Goal: Navigation & Orientation: Find specific page/section

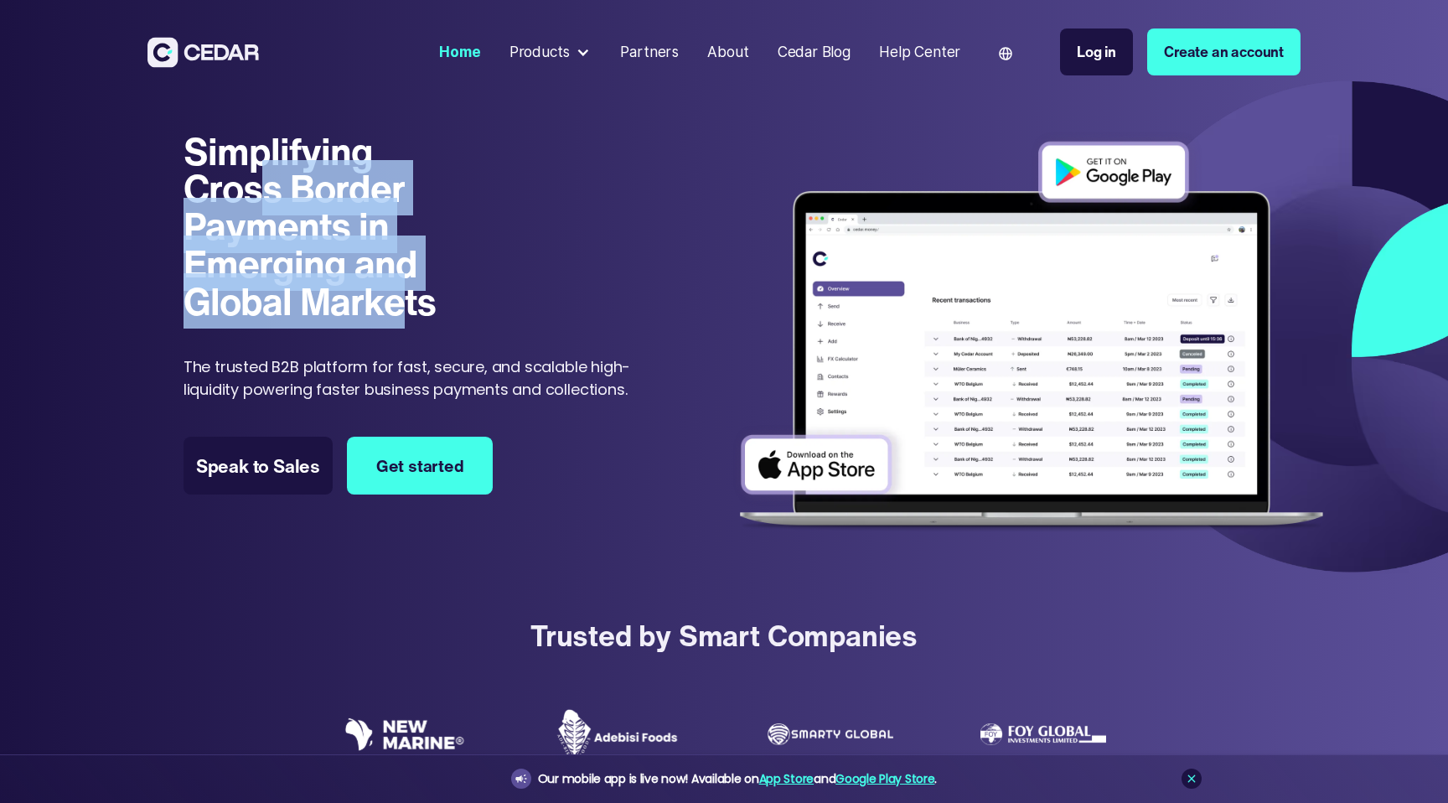
drag, startPoint x: 254, startPoint y: 185, endPoint x: 406, endPoint y: 300, distance: 190.9
click at [406, 300] on h1 "Simplifying Cross Border Payments in Emerging and Global Markets" at bounding box center [325, 226] width 282 height 188
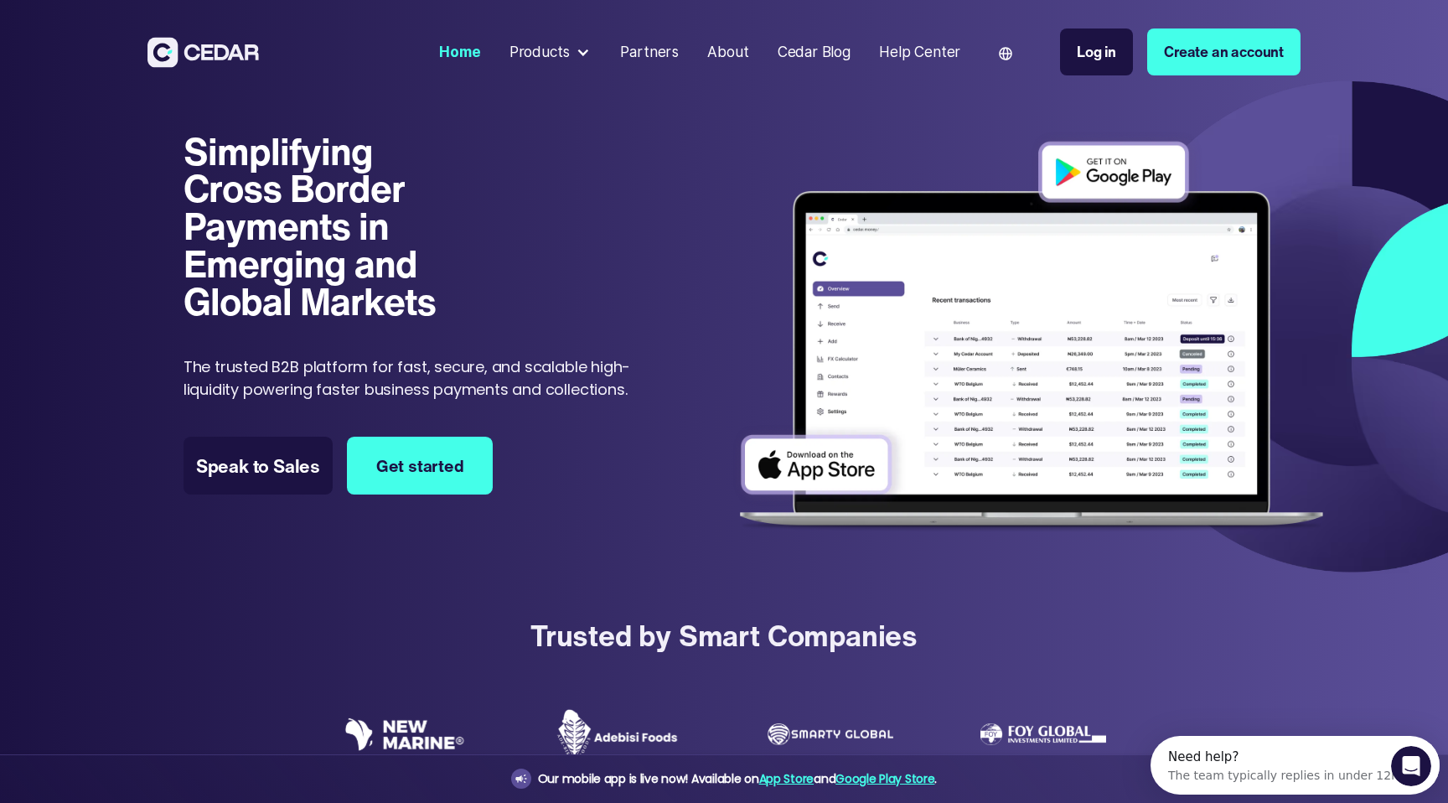
click at [732, 55] on div "About" at bounding box center [727, 52] width 41 height 22
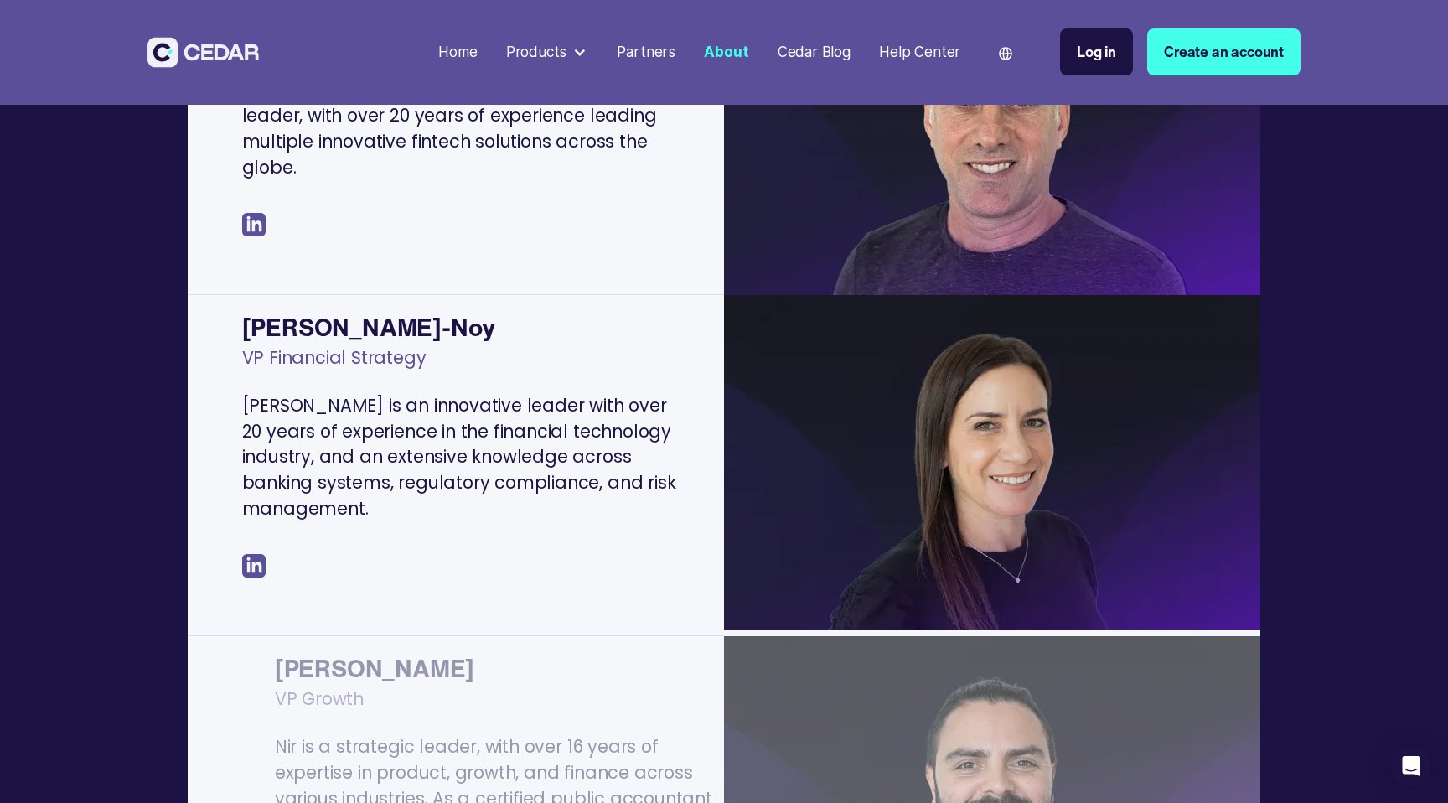
scroll to position [541, 0]
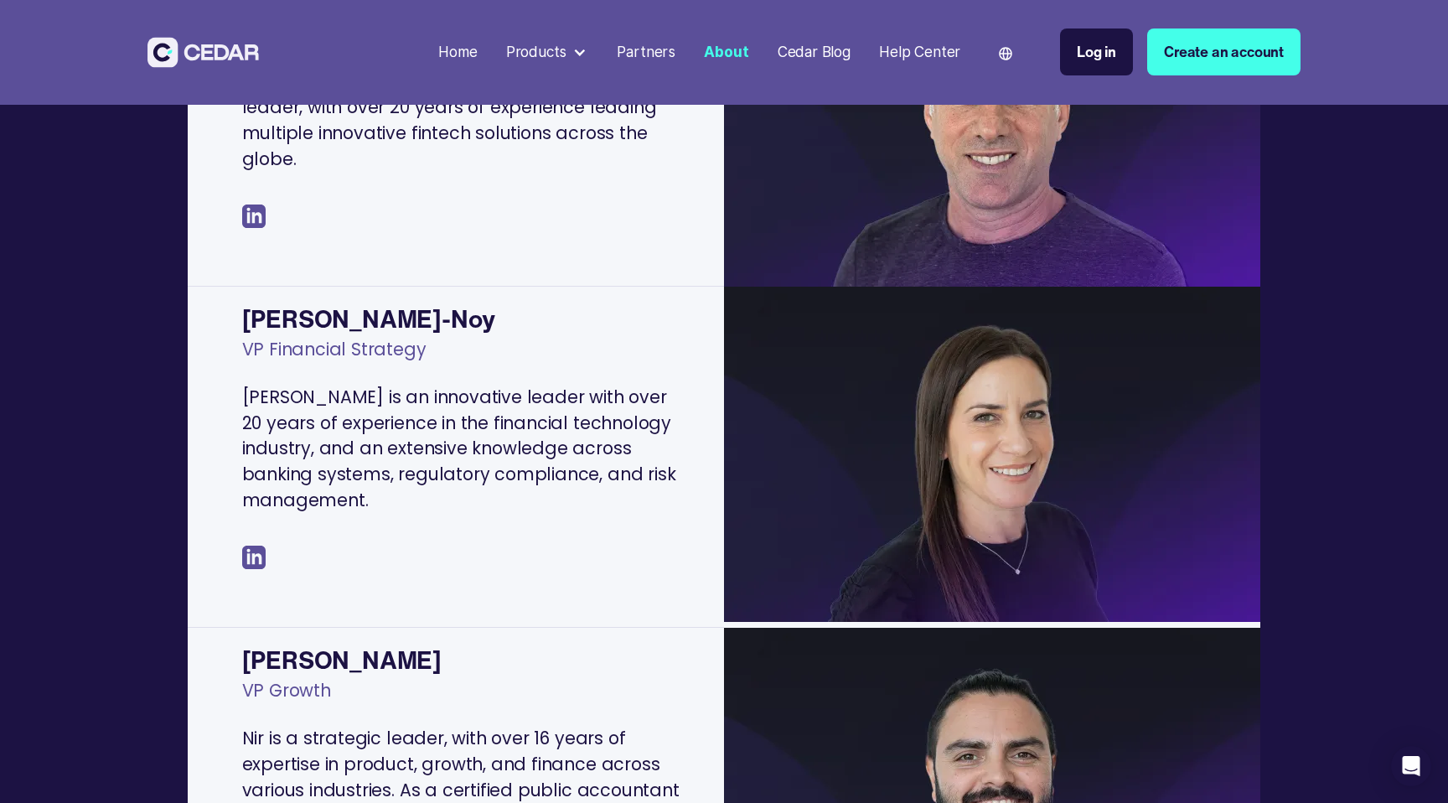
drag, startPoint x: 347, startPoint y: 425, endPoint x: 489, endPoint y: 480, distance: 152.1
click at [489, 480] on p "Maya is an innovative leader with over 20 years of experience in the financial …" at bounding box center [465, 450] width 447 height 130
drag, startPoint x: 489, startPoint y: 480, endPoint x: 498, endPoint y: 479, distance: 9.4
click at [498, 479] on p "Maya is an innovative leader with over 20 years of experience in the financial …" at bounding box center [465, 450] width 447 height 130
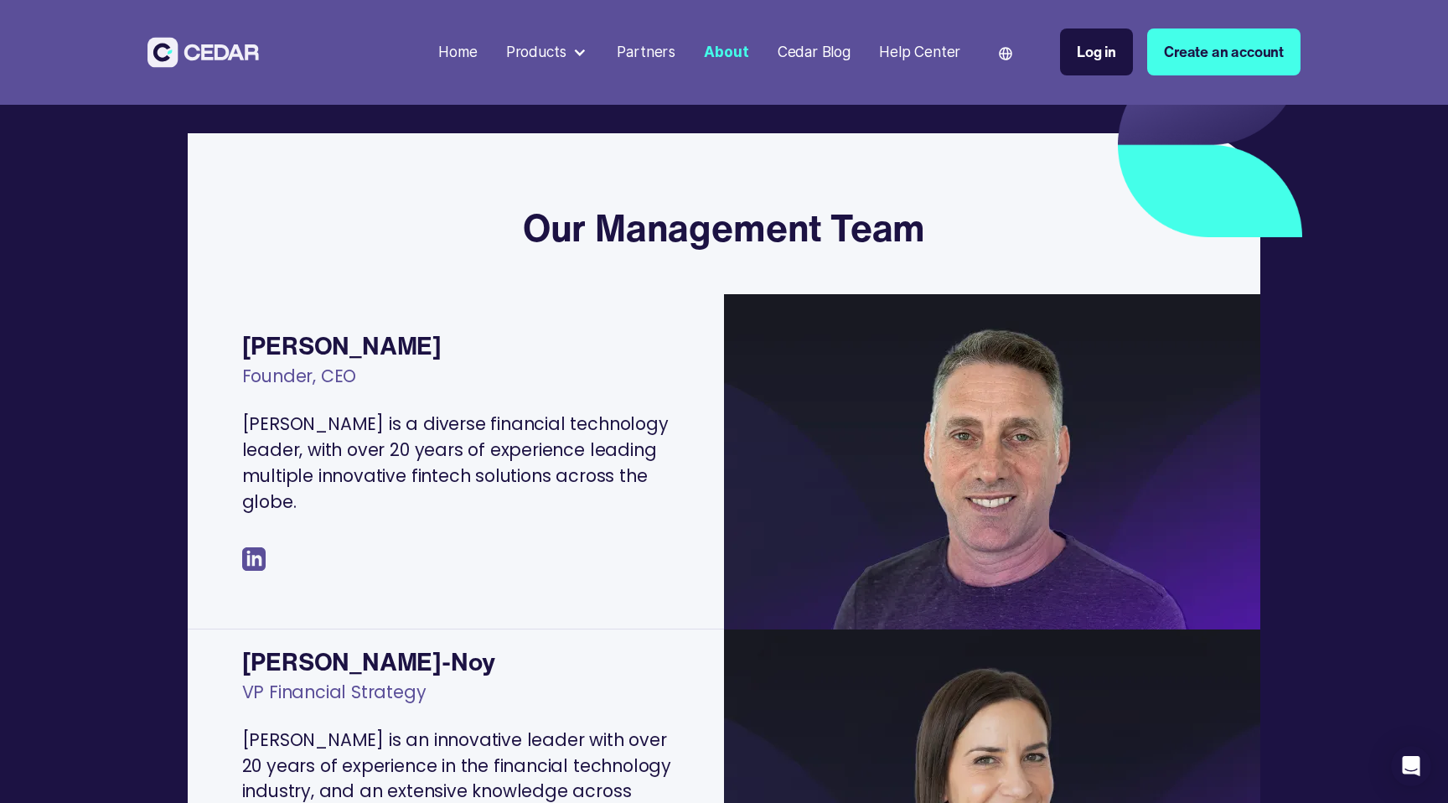
scroll to position [0, 0]
